Goal: Task Accomplishment & Management: Use online tool/utility

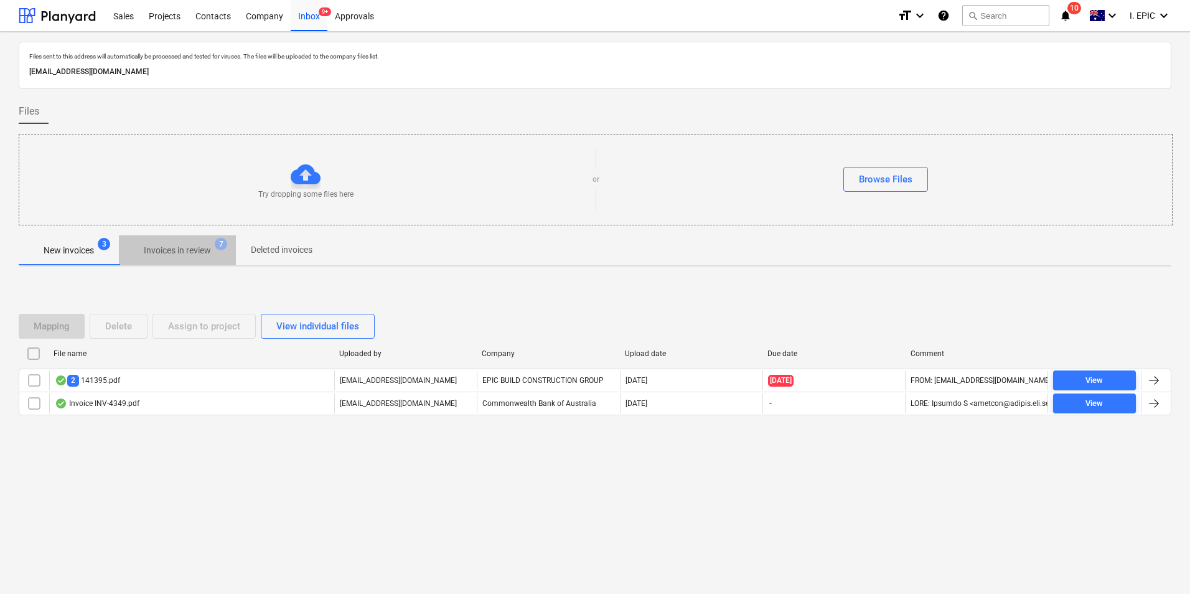
click at [203, 257] on p "Invoices in review" at bounding box center [177, 250] width 67 height 13
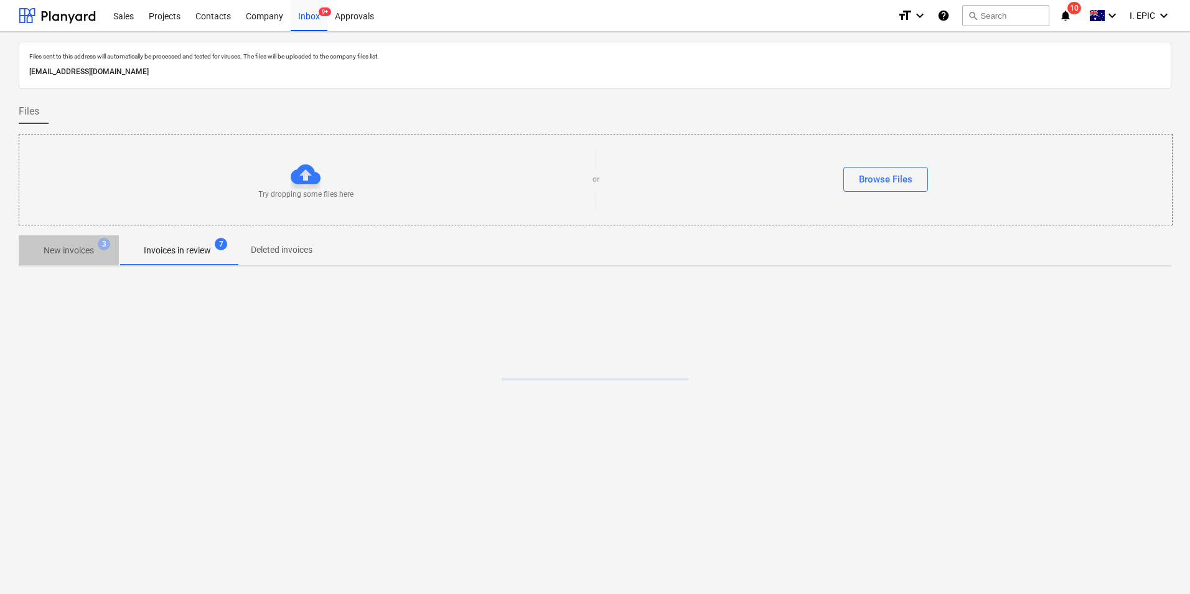
click at [66, 250] on p "New invoices" at bounding box center [69, 250] width 50 height 13
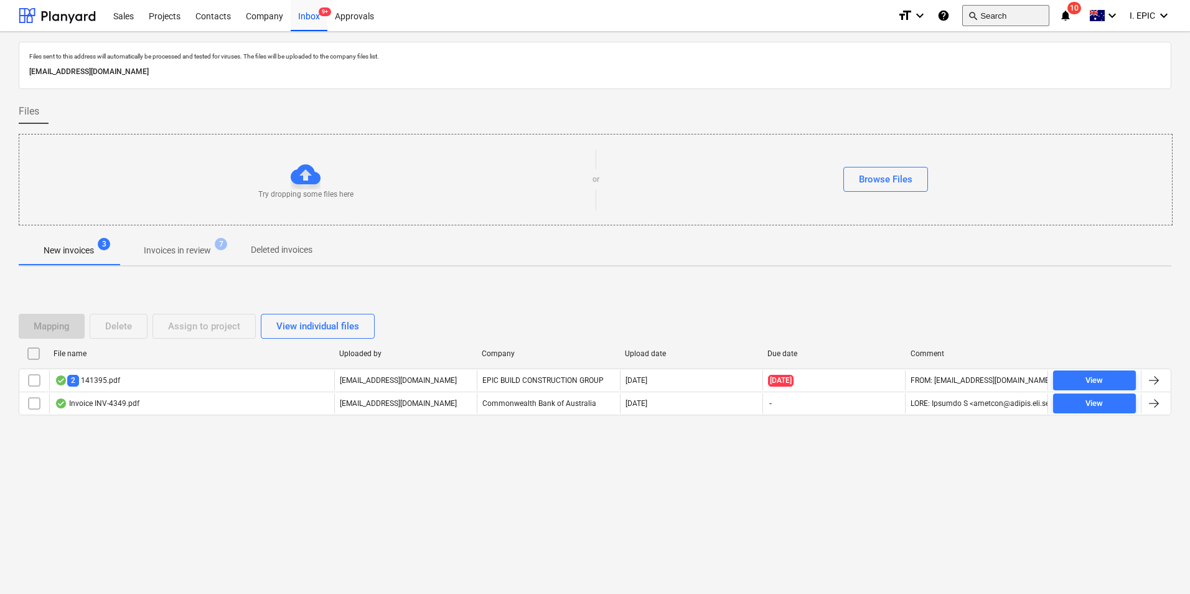
click at [992, 16] on button "search Search" at bounding box center [1006, 15] width 87 height 21
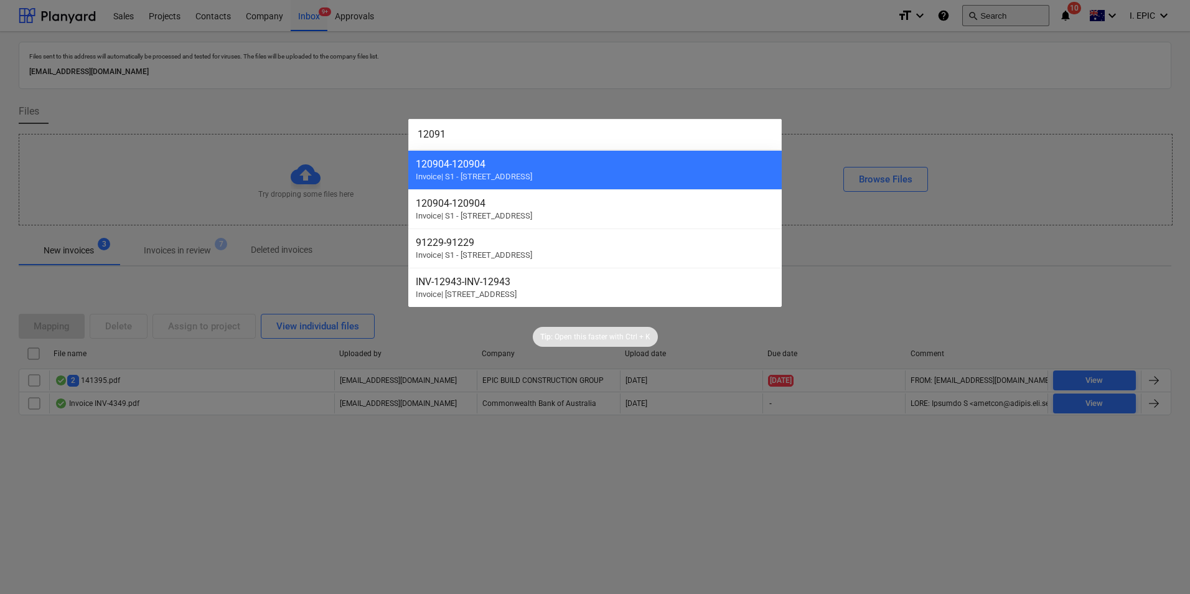
type input "120915"
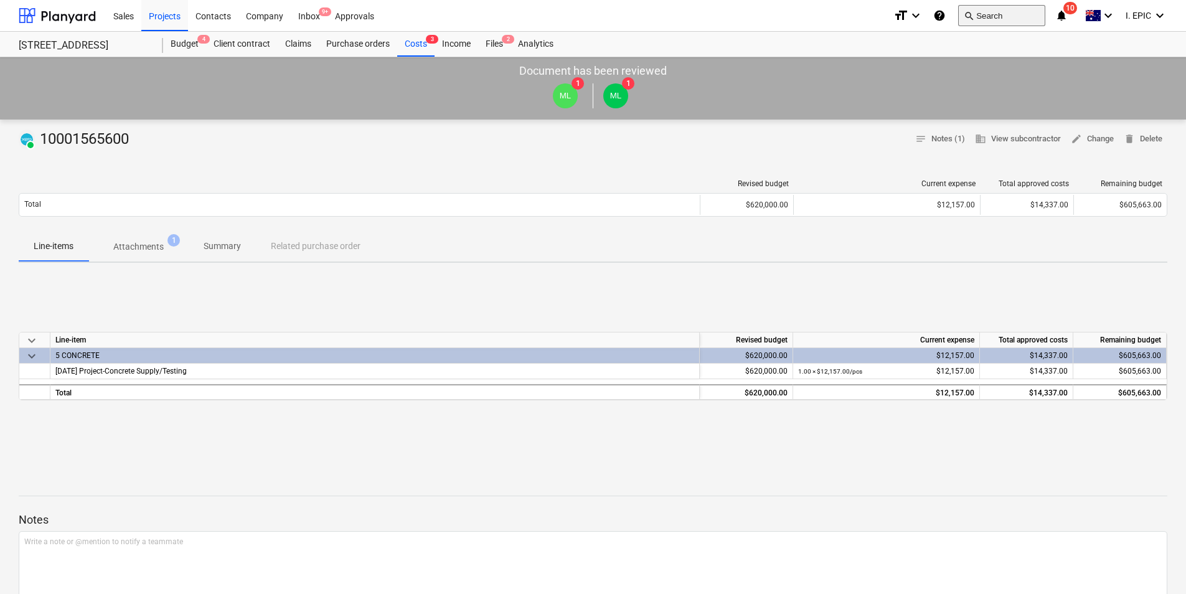
click at [970, 14] on span "search" at bounding box center [969, 16] width 10 height 10
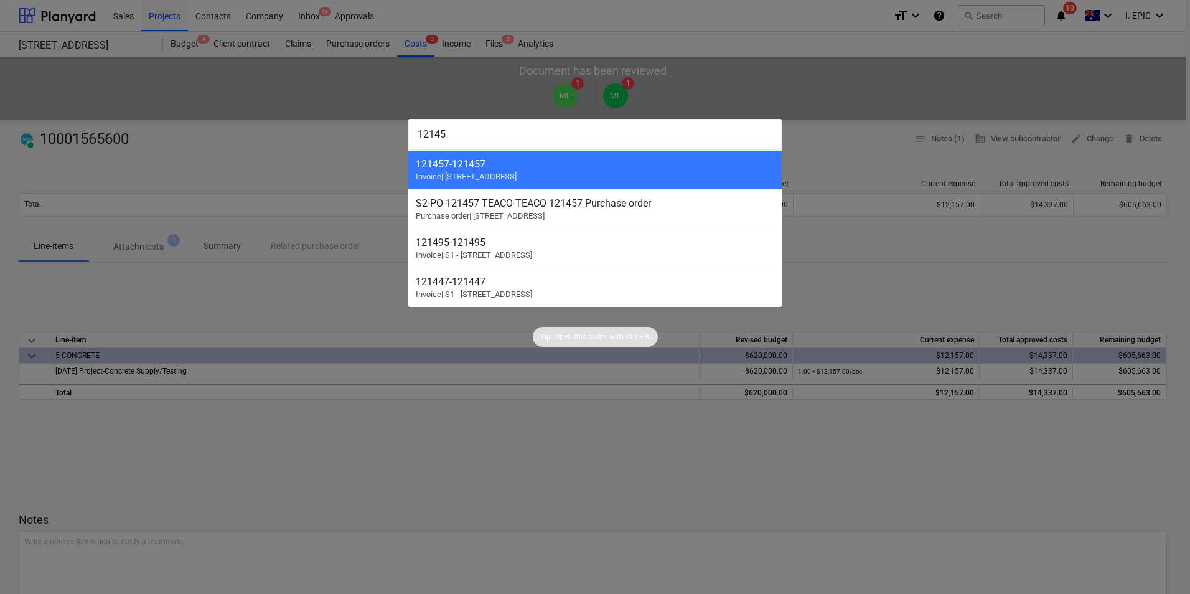
type input "121457"
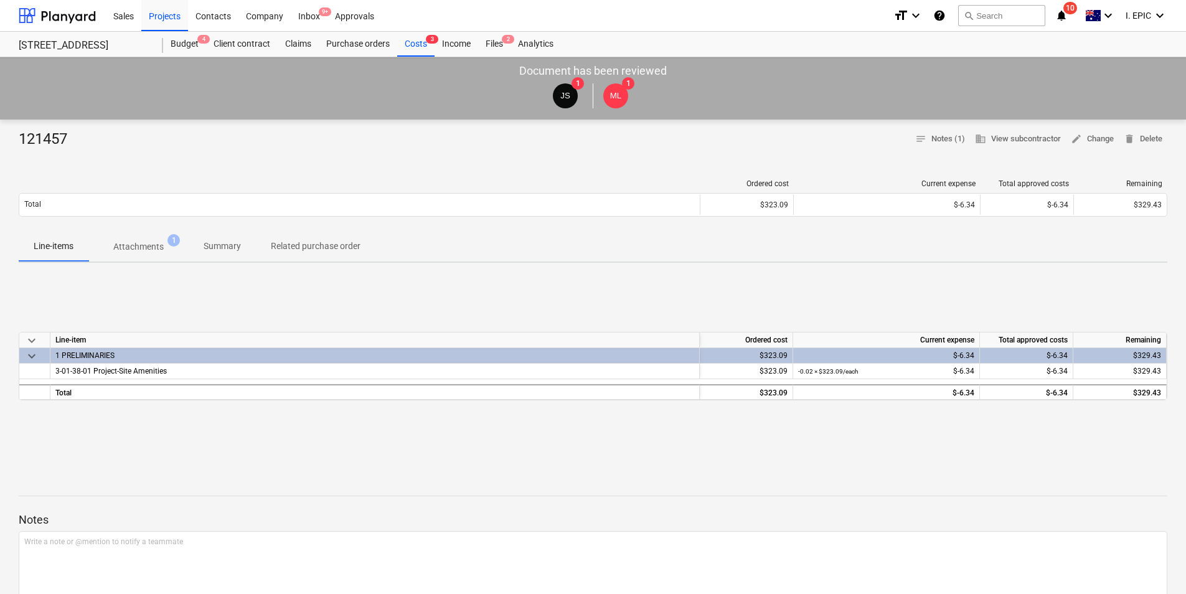
click at [143, 242] on p "Attachments" at bounding box center [138, 246] width 50 height 13
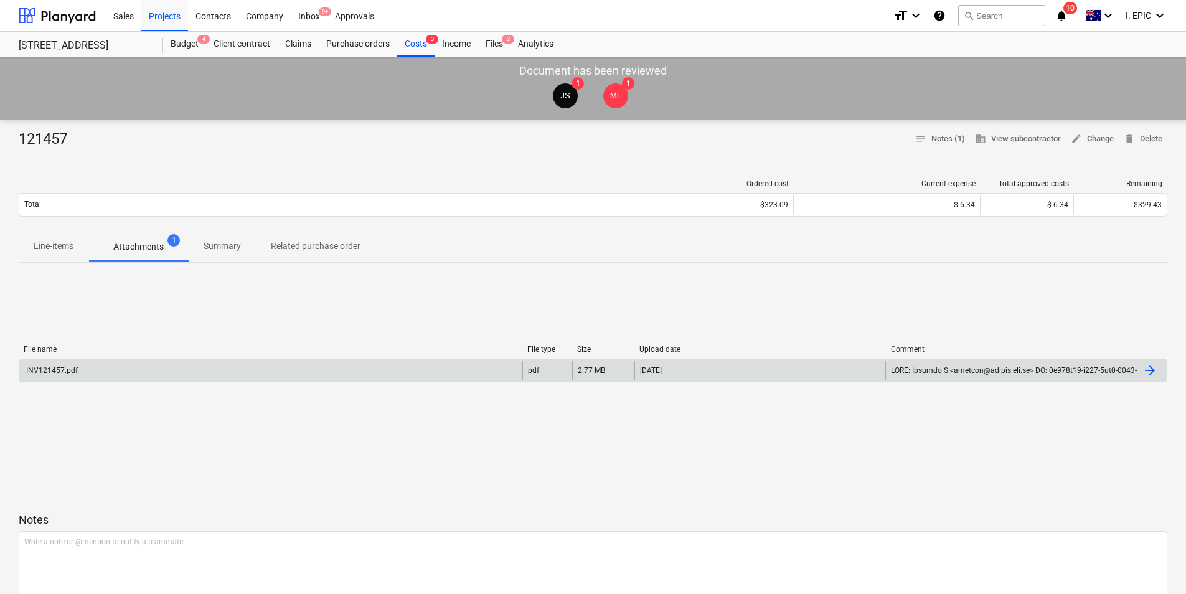
click at [264, 366] on div "INV121457.pdf" at bounding box center [270, 370] width 503 height 20
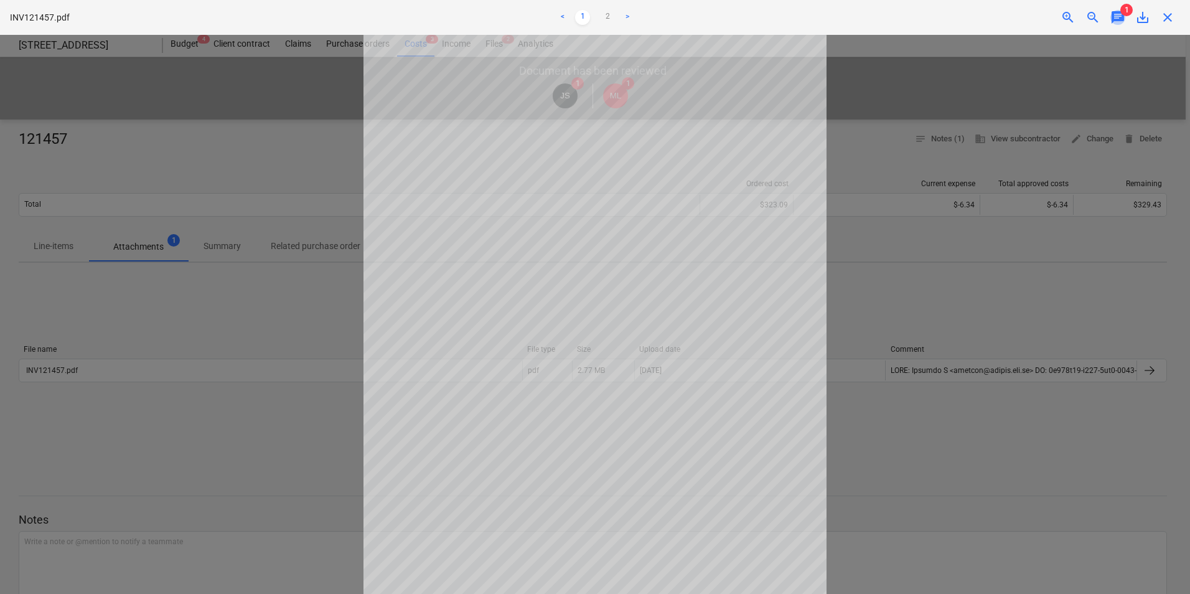
click at [1117, 19] on span "chat" at bounding box center [1118, 17] width 15 height 15
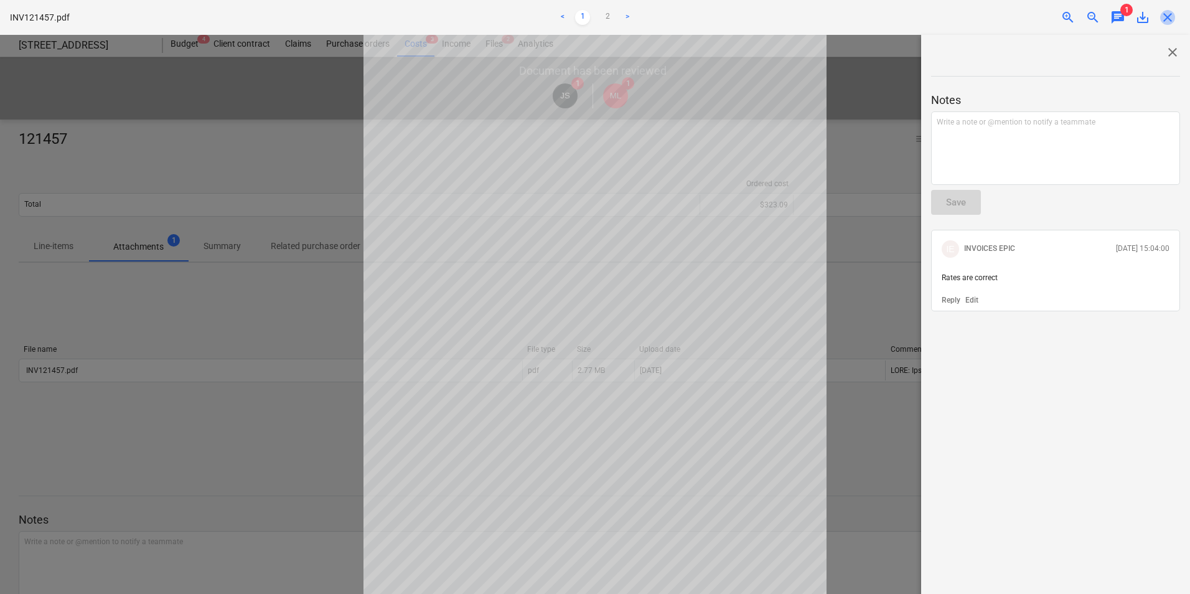
click at [1165, 18] on span "close" at bounding box center [1167, 17] width 15 height 15
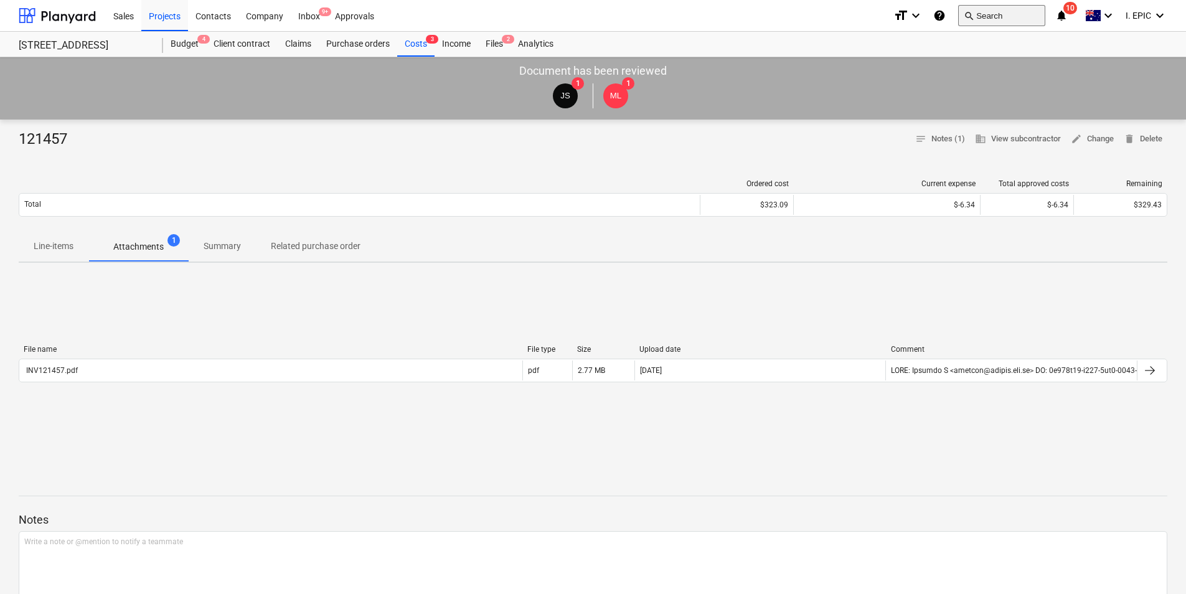
click at [972, 19] on span "search" at bounding box center [969, 16] width 10 height 10
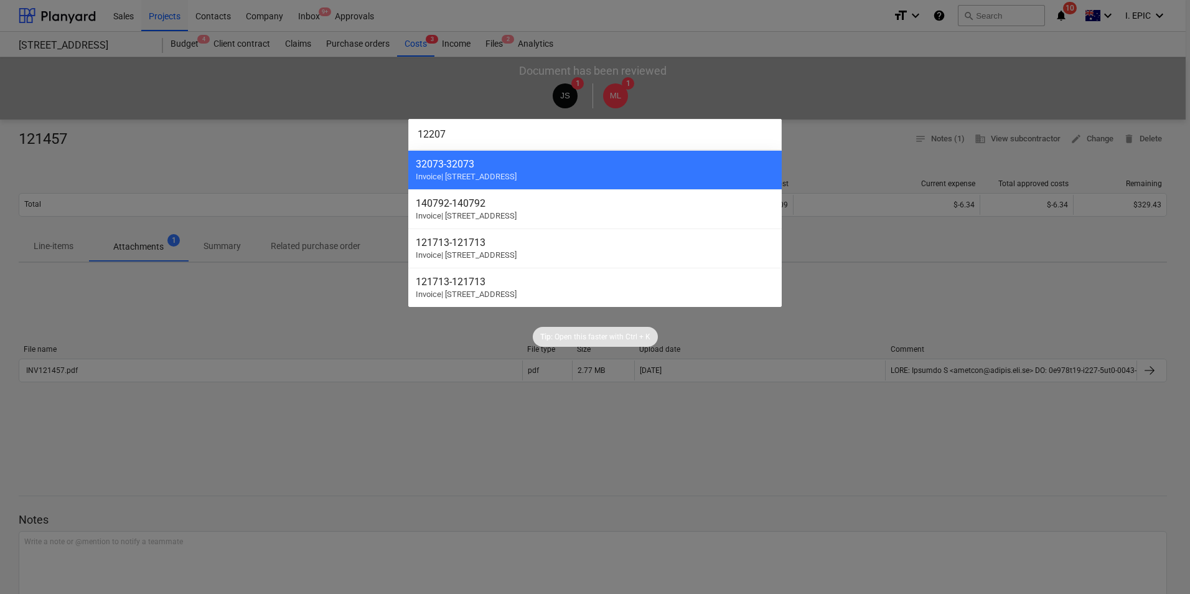
type input "122074"
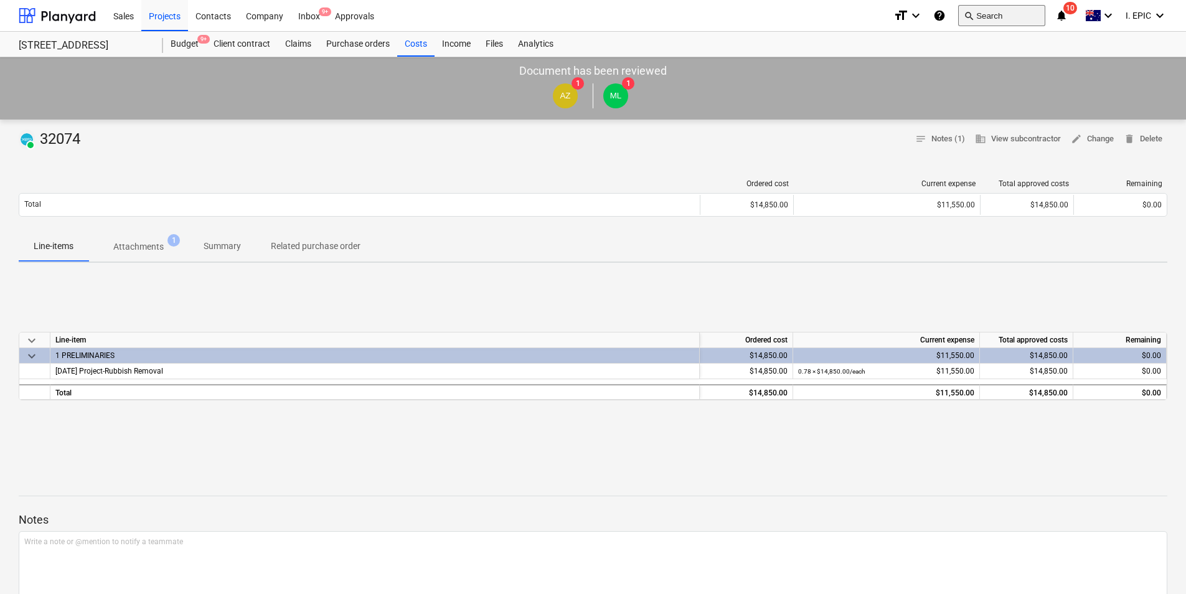
click at [968, 11] on span "search" at bounding box center [969, 16] width 10 height 10
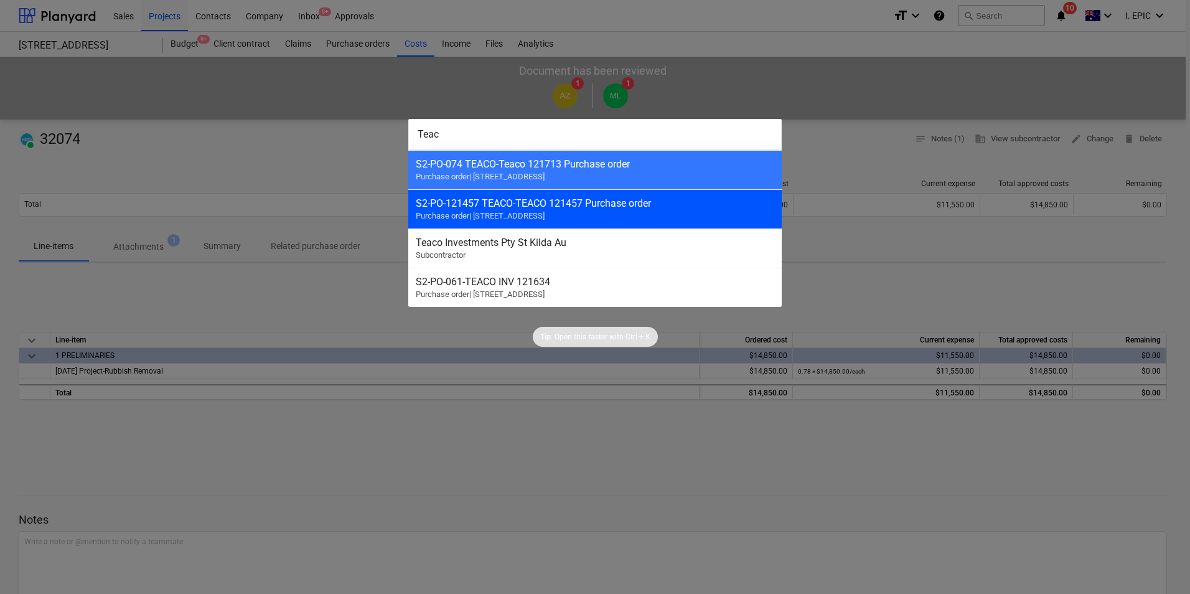
type input "Teaco"
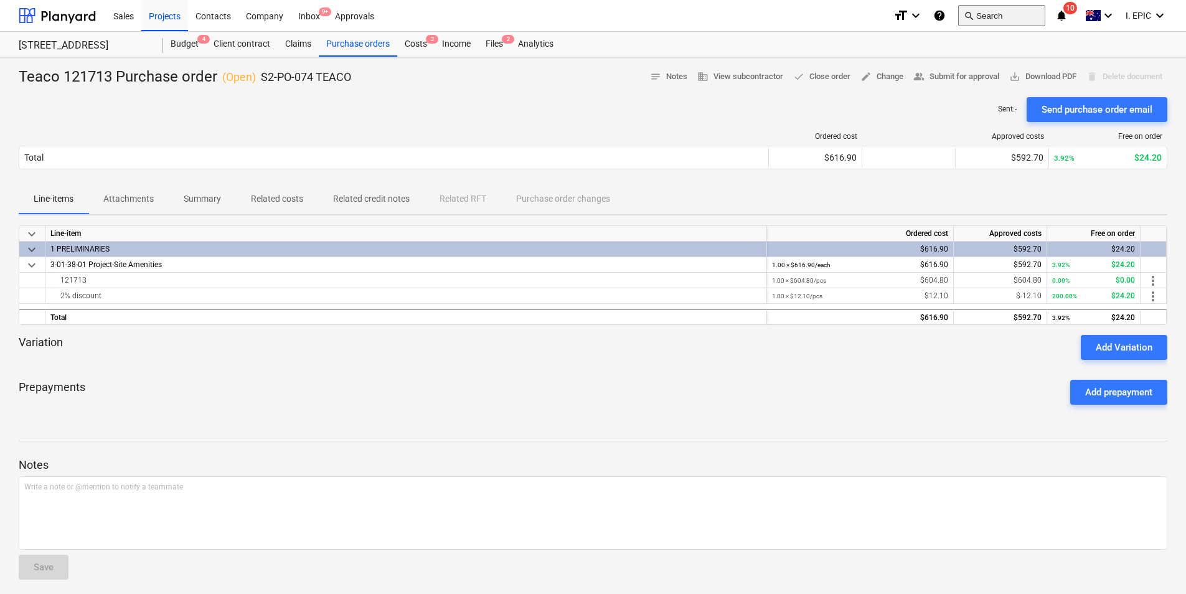
click at [994, 18] on button "search Search" at bounding box center [1001, 15] width 87 height 21
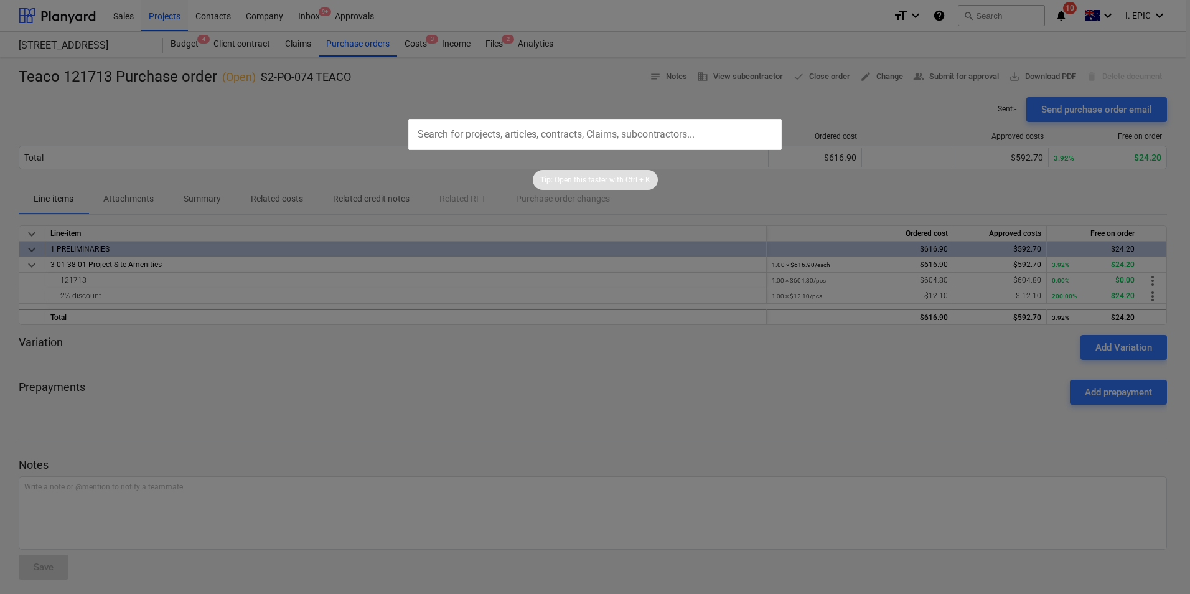
click at [372, 86] on div at bounding box center [595, 297] width 1190 height 594
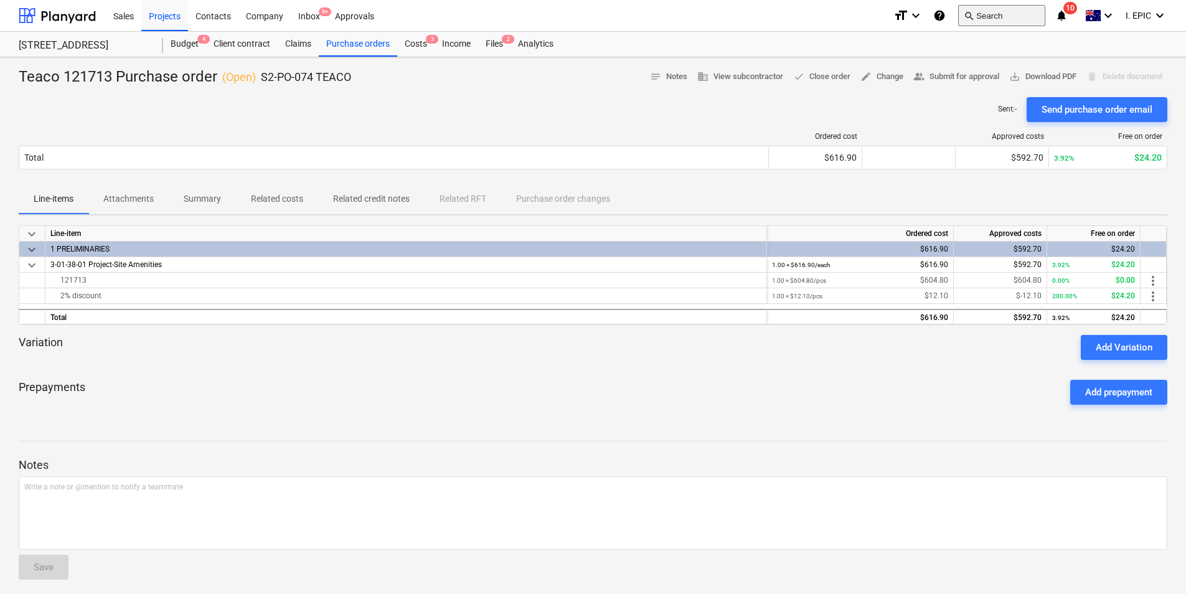
click at [980, 11] on button "search Search" at bounding box center [1001, 15] width 87 height 21
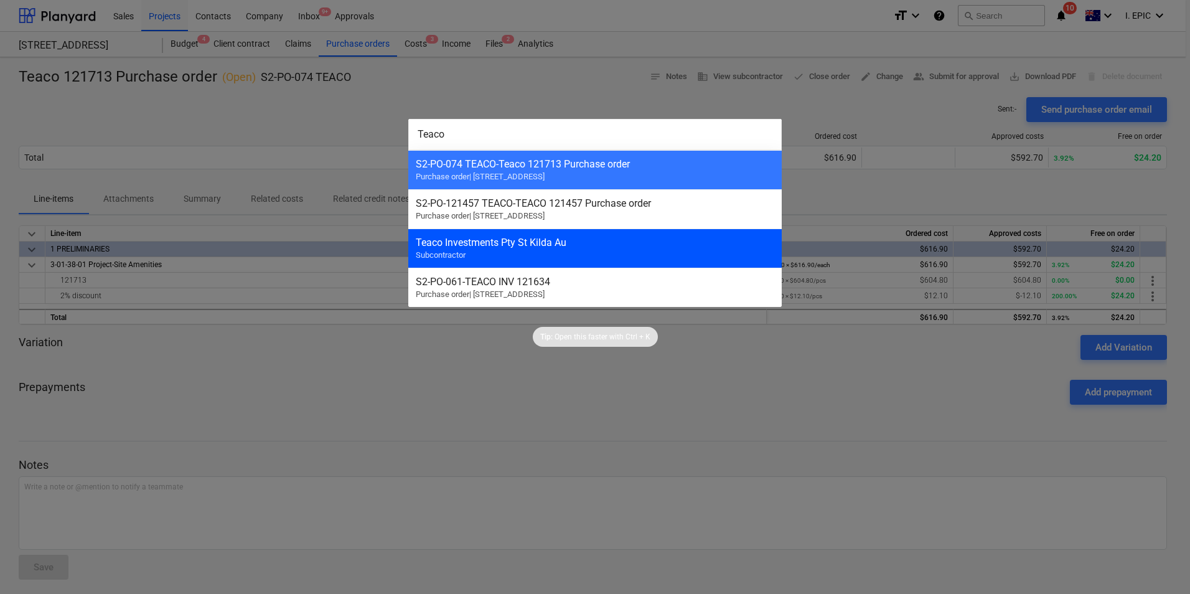
type input "Teaco"
click at [579, 254] on div "Teaco Investments Pty St Kilda Au Subcontractor" at bounding box center [595, 247] width 374 height 39
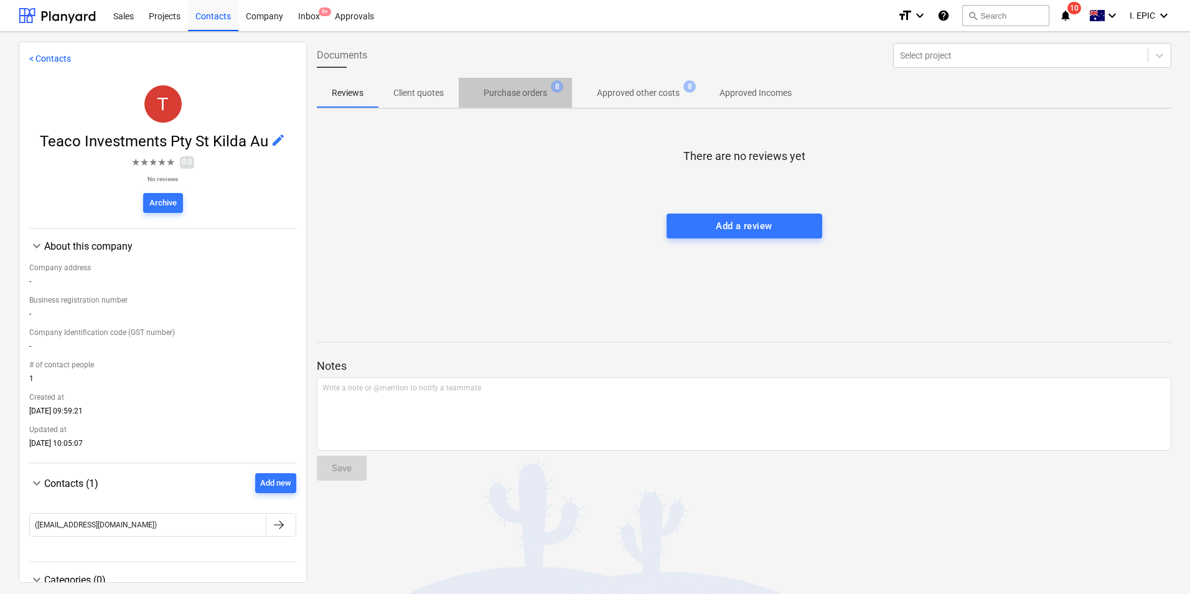
click at [530, 97] on p "Purchase orders" at bounding box center [516, 93] width 64 height 13
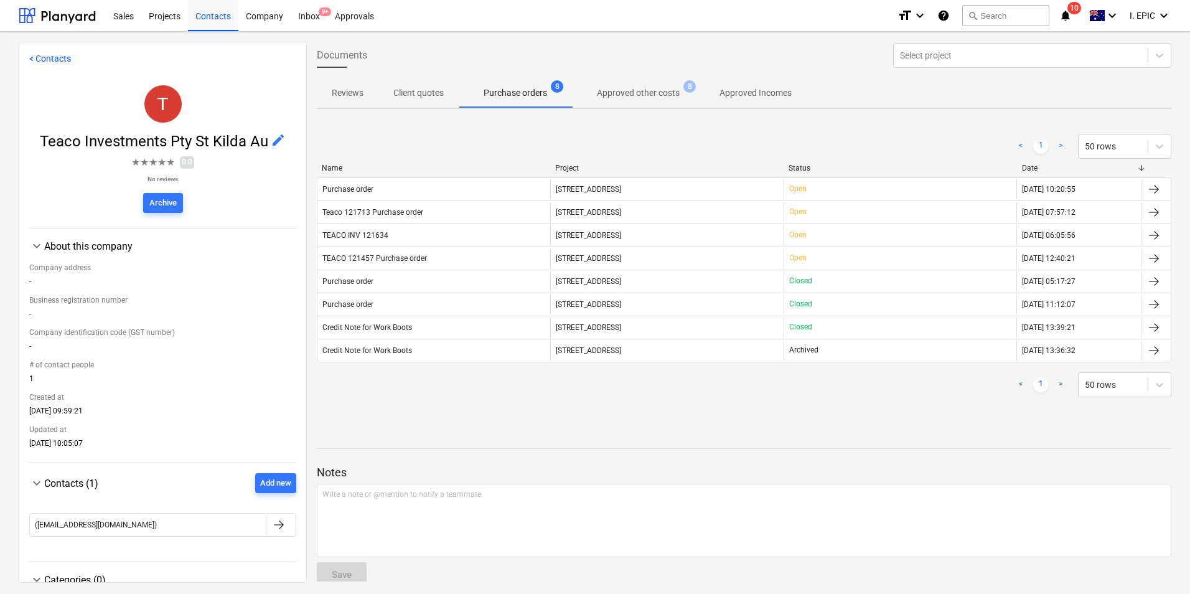
click at [635, 88] on p "Approved other costs" at bounding box center [638, 93] width 83 height 13
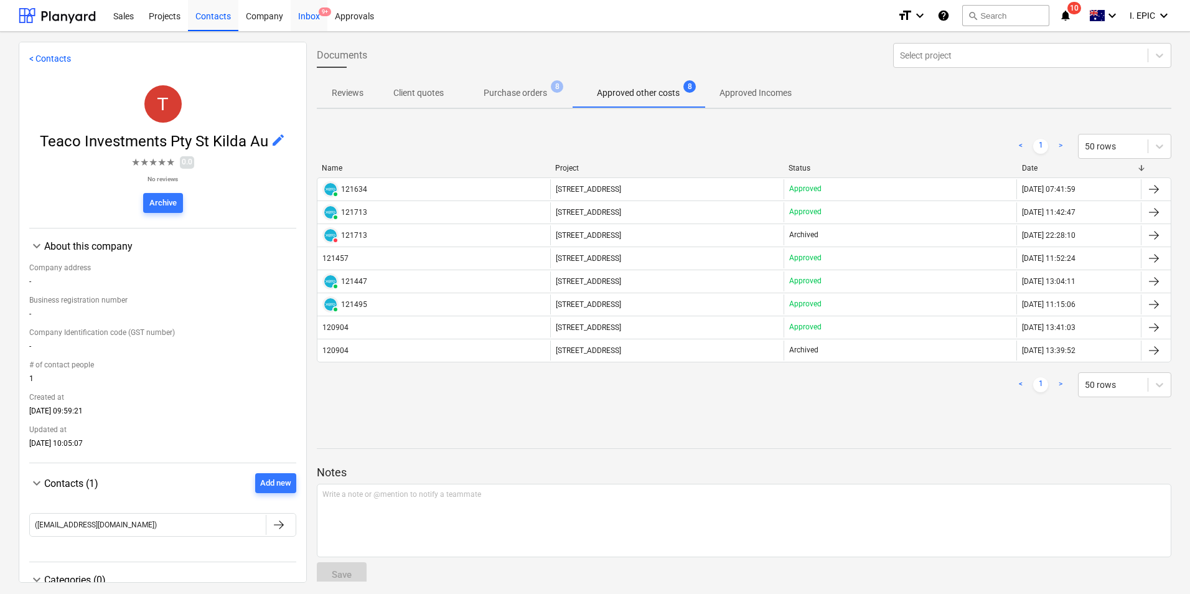
click at [314, 22] on div "Inbox 9+" at bounding box center [309, 15] width 37 height 32
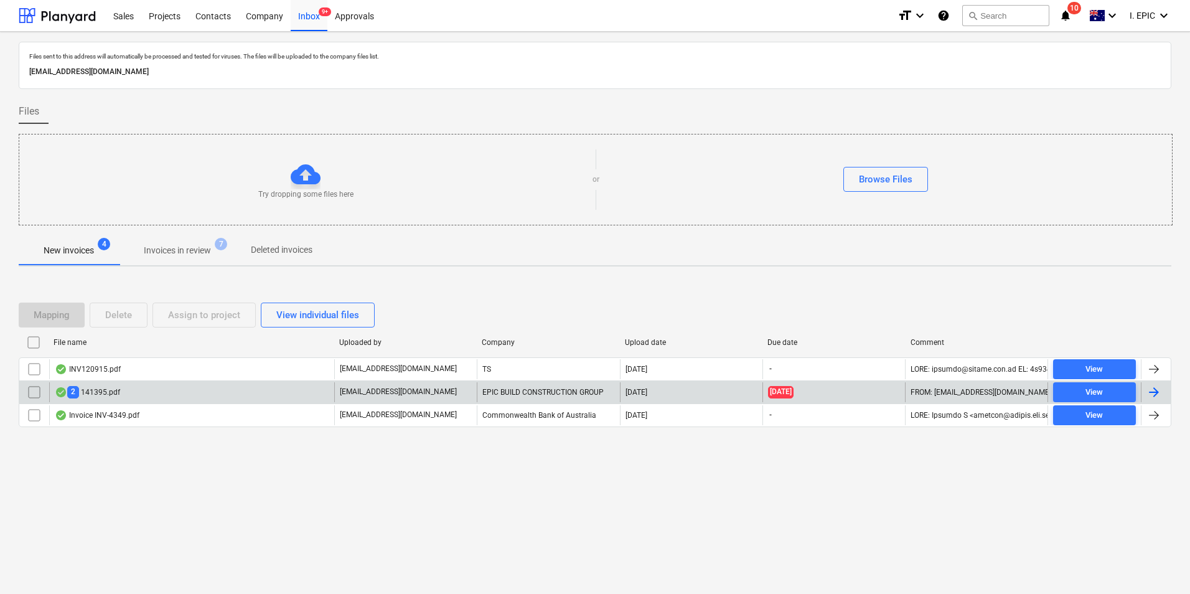
click at [151, 392] on div "2 141395.pdf" at bounding box center [191, 392] width 285 height 20
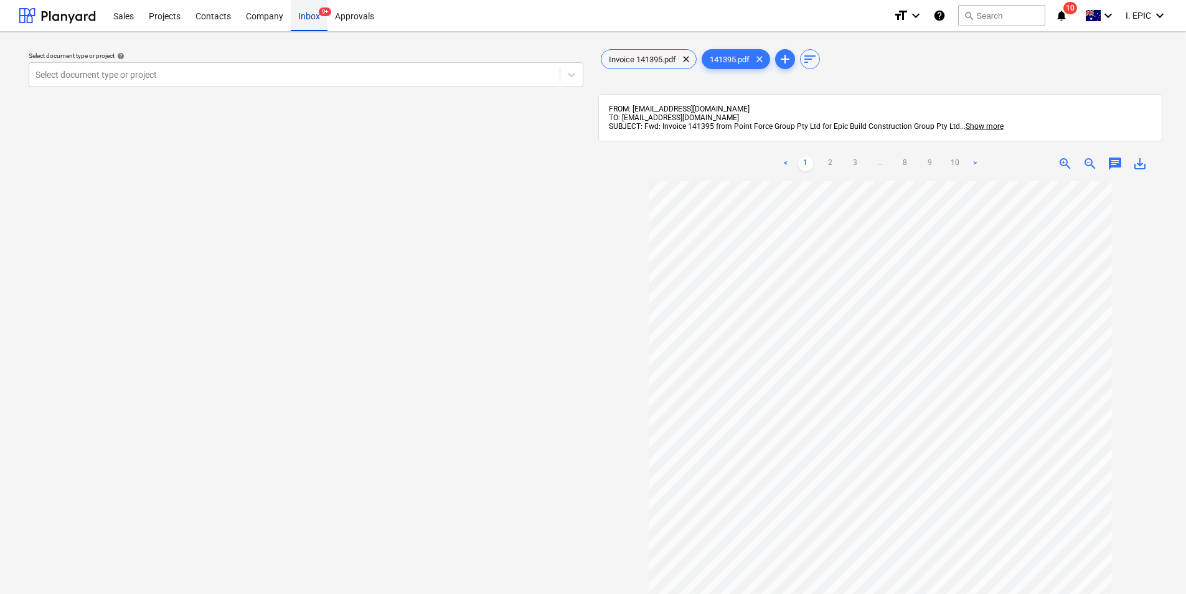
click at [304, 13] on div "Inbox 9+" at bounding box center [309, 15] width 37 height 32
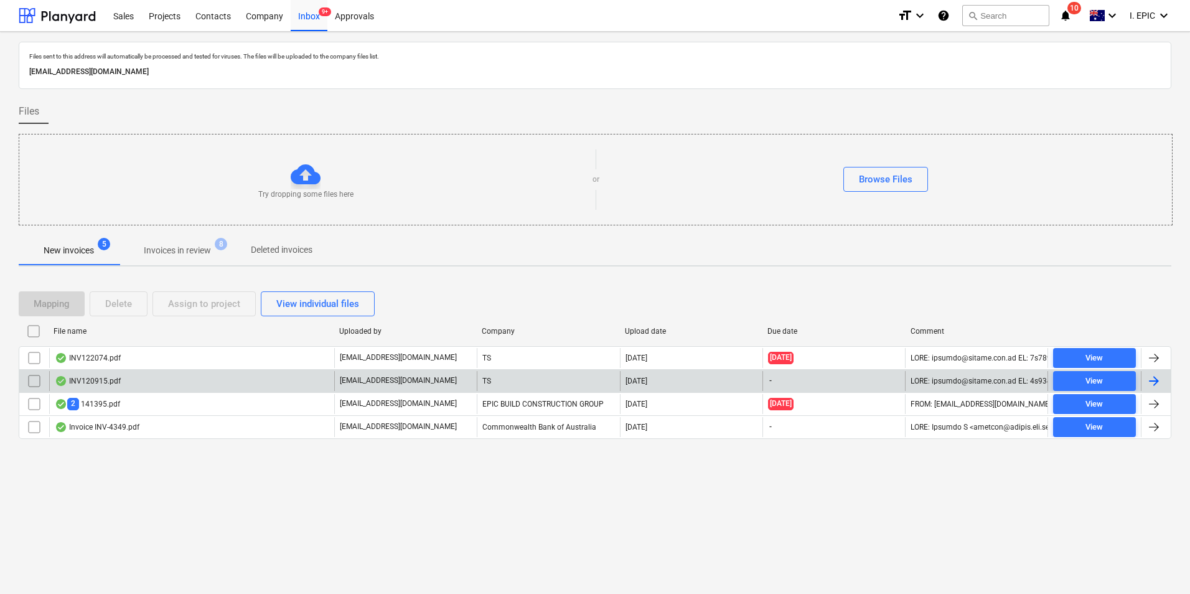
click at [171, 383] on div "INV120915.pdf" at bounding box center [191, 381] width 285 height 20
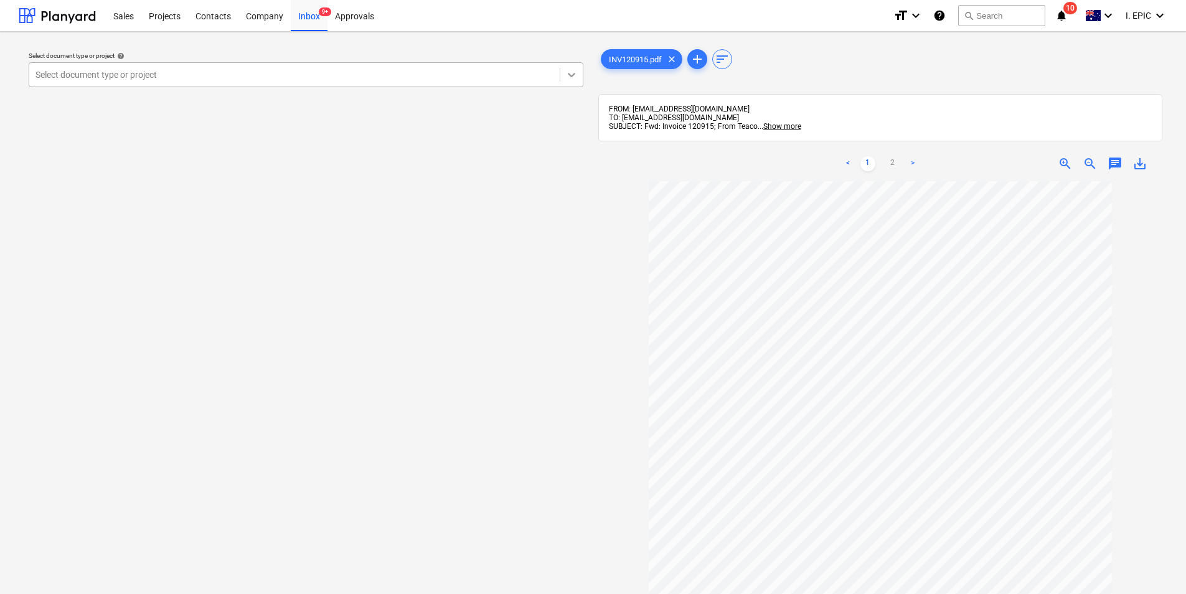
click at [563, 82] on div at bounding box center [571, 75] width 22 height 22
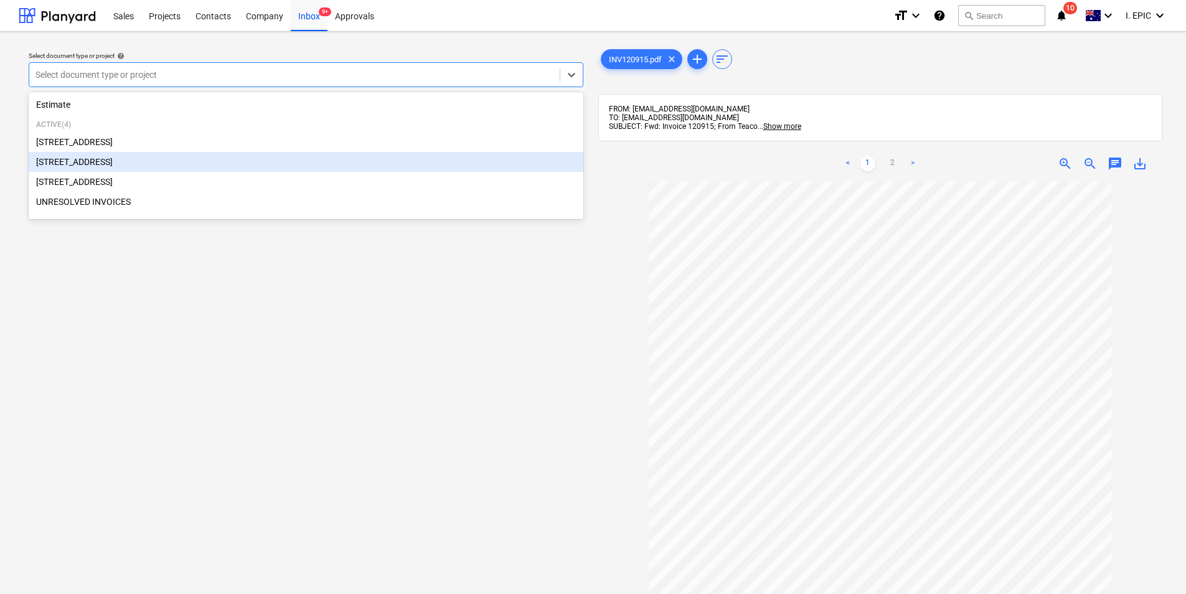
click at [157, 166] on div "[STREET_ADDRESS]" at bounding box center [306, 162] width 555 height 20
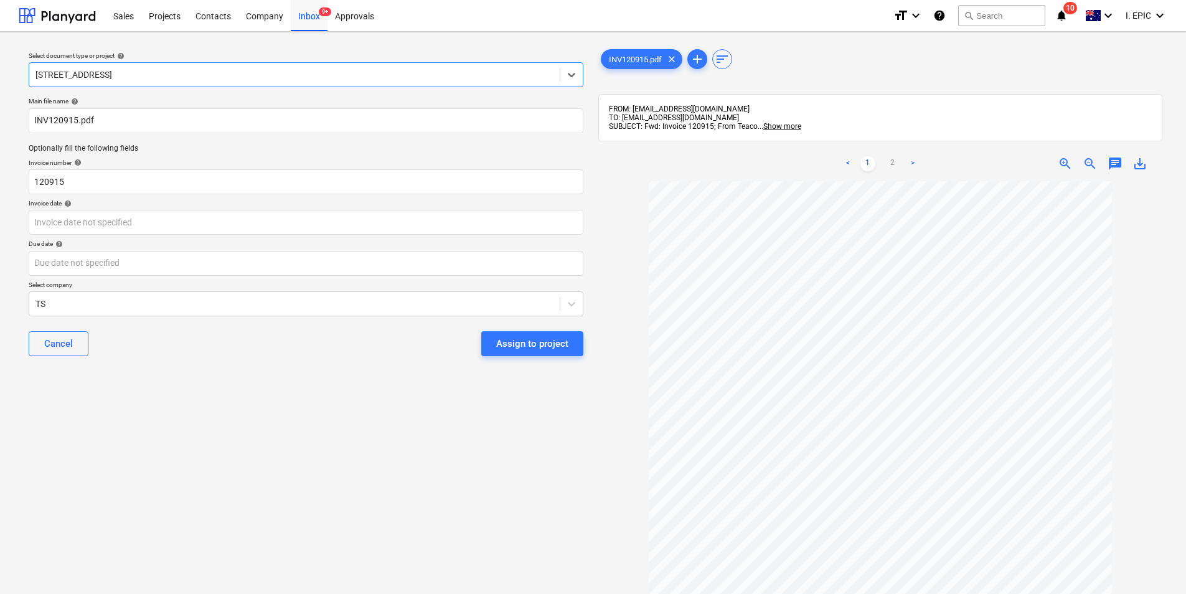
scroll to position [98, 0]
click at [1114, 161] on span "chat" at bounding box center [1115, 163] width 15 height 15
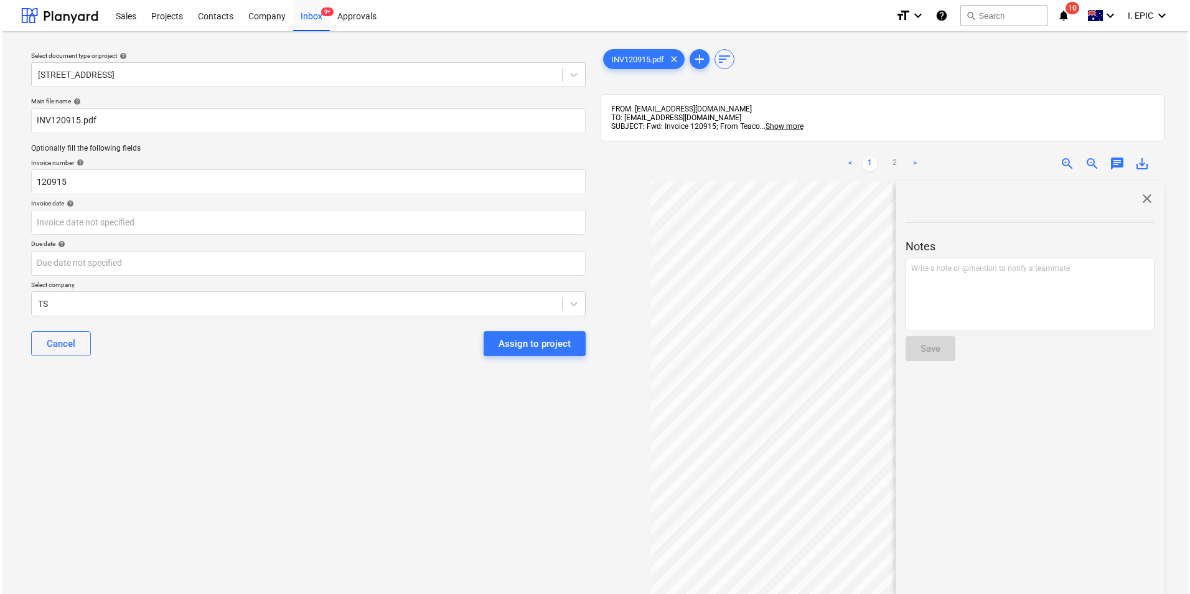
scroll to position [98, 0]
click at [1144, 197] on span "close" at bounding box center [1144, 198] width 15 height 15
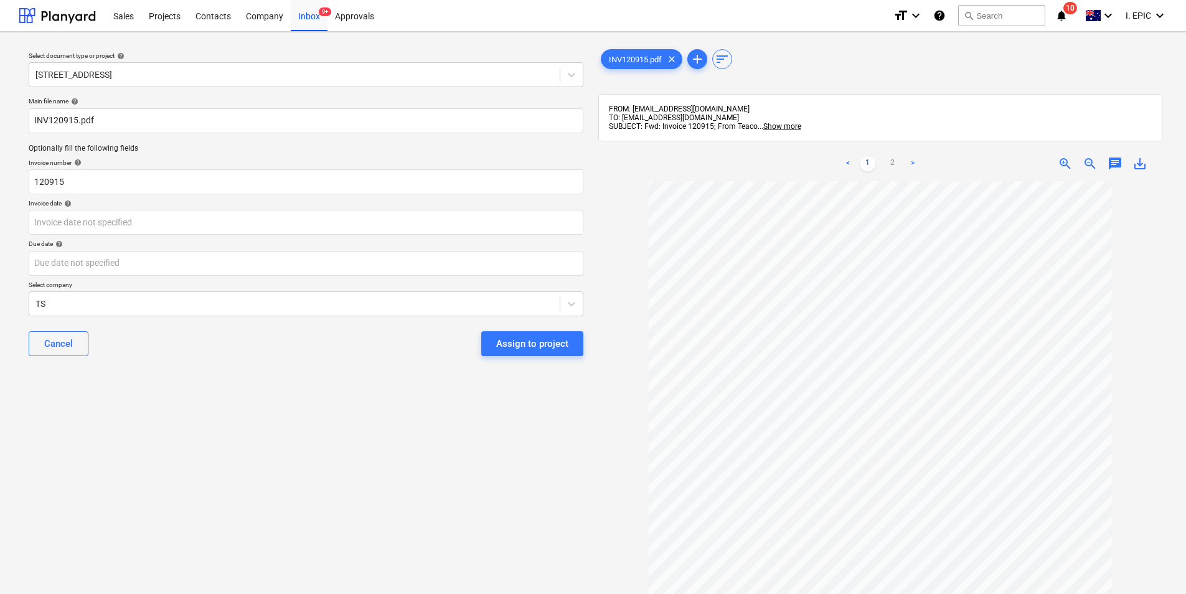
click at [1114, 158] on span "chat" at bounding box center [1115, 163] width 15 height 15
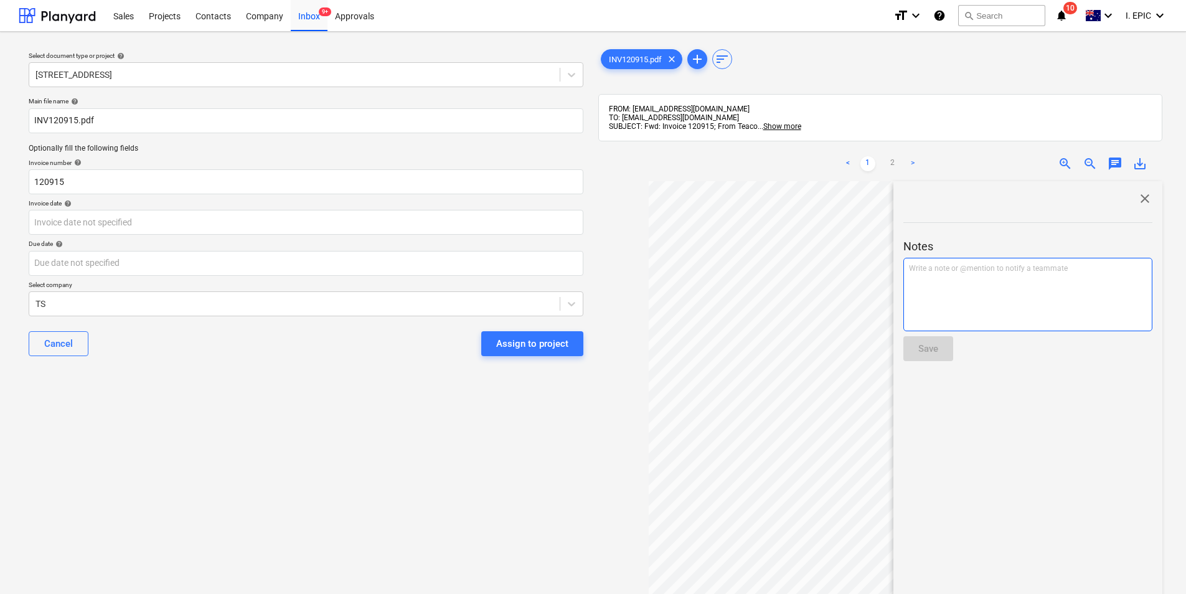
click at [943, 273] on p "Write a note or @mention to notify a teammate ﻿" at bounding box center [1028, 268] width 238 height 11
drag, startPoint x: 307, startPoint y: 19, endPoint x: 322, endPoint y: 21, distance: 15.1
click at [307, 19] on div "Inbox 9+" at bounding box center [309, 15] width 37 height 32
